Goal: Navigation & Orientation: Find specific page/section

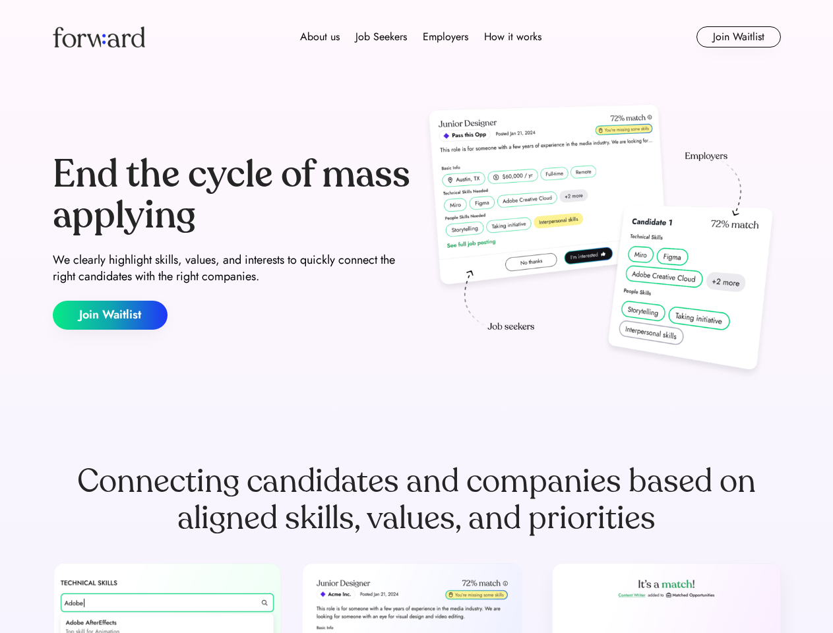
click at [416, 317] on div "End the cycle of mass applying We clearly highlight skills, values, and interes…" at bounding box center [417, 242] width 728 height 284
click at [417, 37] on div "About us Job Seekers Employers How it works" at bounding box center [421, 37] width 520 height 16
click at [99, 37] on img at bounding box center [99, 36] width 92 height 21
click at [421, 37] on div "About us Job Seekers Employers How it works" at bounding box center [421, 37] width 520 height 16
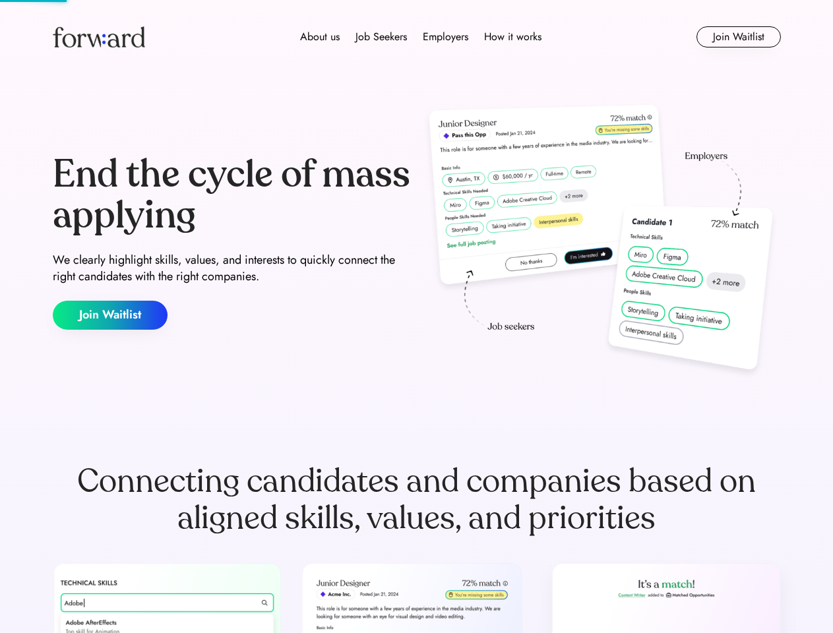
click at [320, 37] on div "About us" at bounding box center [320, 37] width 40 height 16
click at [381, 37] on div "Job Seekers" at bounding box center [381, 37] width 51 height 16
click at [445, 37] on div "Employers" at bounding box center [446, 37] width 46 height 16
click at [512, 37] on div "How it works" at bounding box center [512, 37] width 57 height 16
click at [738, 37] on button "Join Waitlist" at bounding box center [739, 36] width 84 height 21
